Goal: Use online tool/utility: Utilize a website feature to perform a specific function

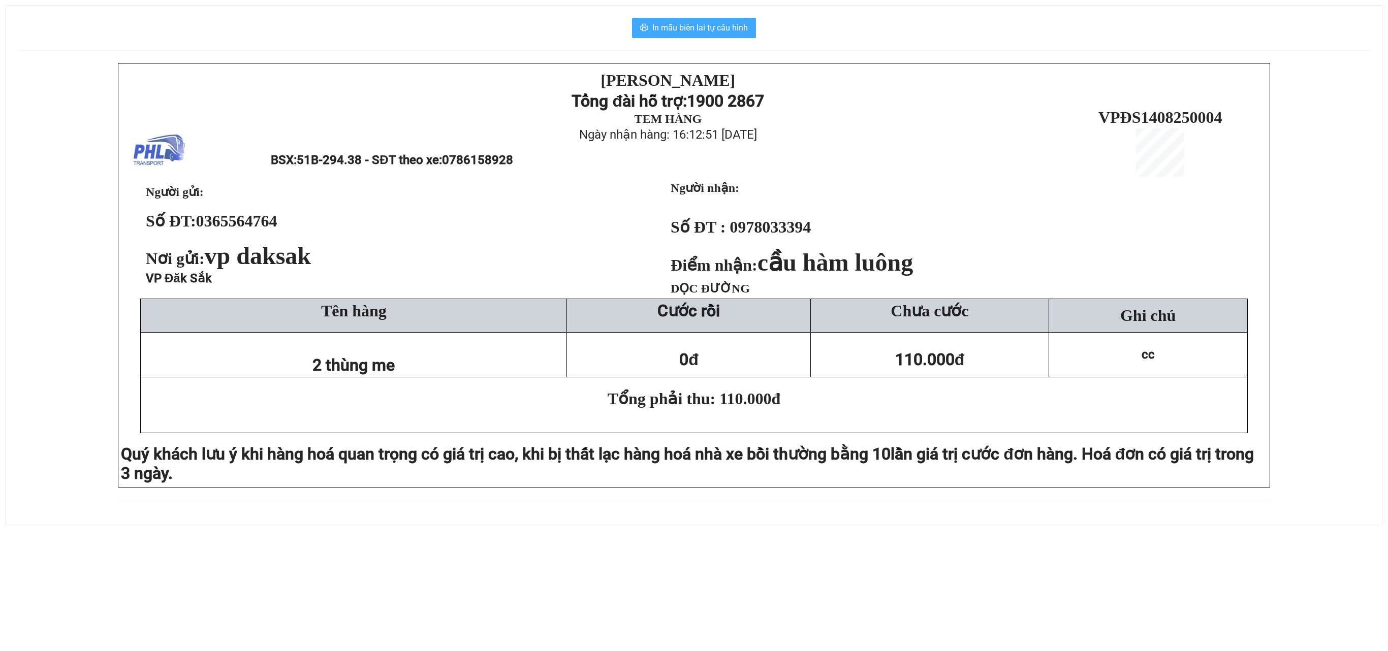
click at [692, 23] on span "In mẫu biên lai tự cấu hình" at bounding box center [700, 27] width 96 height 13
click at [703, 23] on span "In mẫu biên lai tự cấu hình" at bounding box center [700, 27] width 96 height 13
